Goal: Task Accomplishment & Management: Use online tool/utility

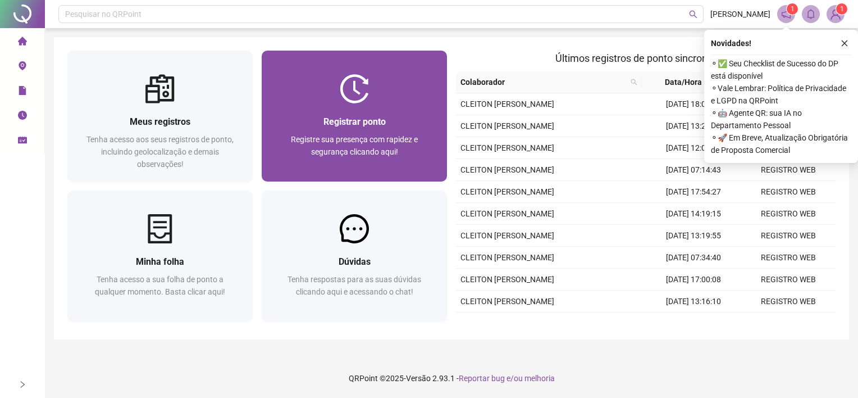
click at [296, 131] on div "Registrar ponto Registre sua presença com rapidez e segurança clicando aqui!" at bounding box center [354, 143] width 158 height 56
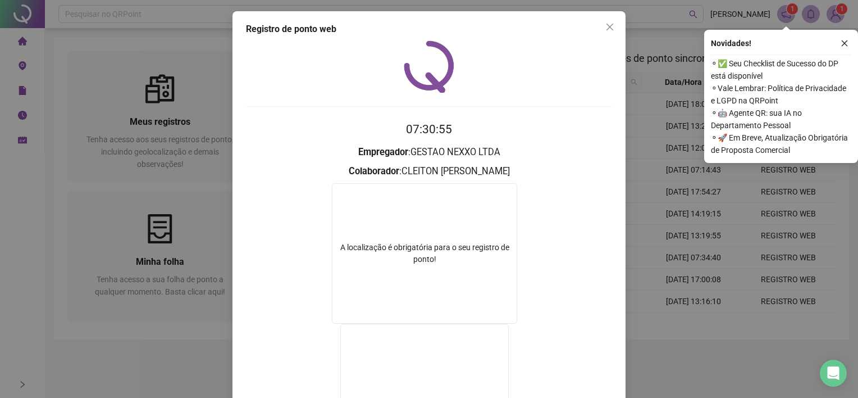
click at [605, 27] on icon "close" at bounding box center [609, 26] width 9 height 9
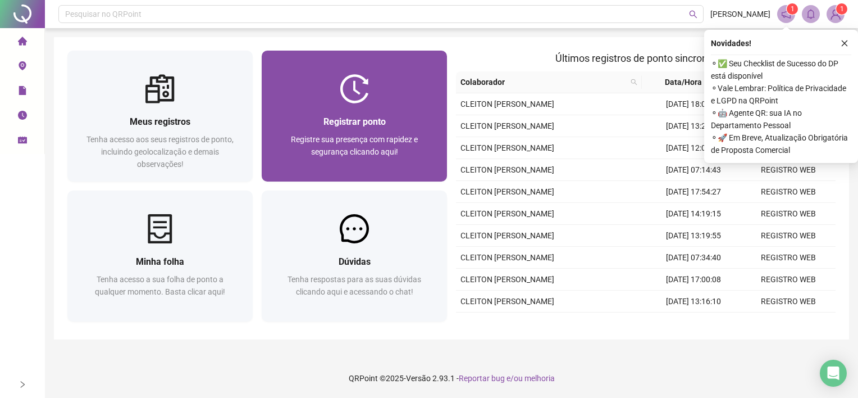
drag, startPoint x: 603, startPoint y: 27, endPoint x: 343, endPoint y: 117, distance: 275.1
click at [343, 117] on span "Registrar ponto" at bounding box center [354, 121] width 62 height 11
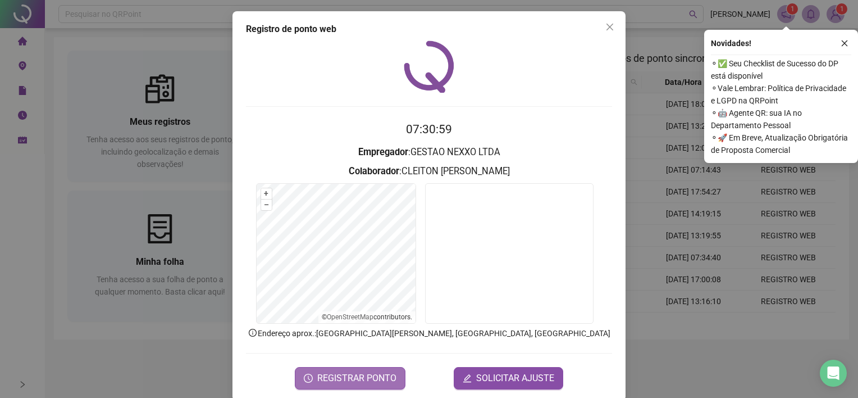
click at [377, 378] on span "REGISTRAR PONTO" at bounding box center [356, 377] width 79 height 13
